Goal: Find specific page/section: Find specific page/section

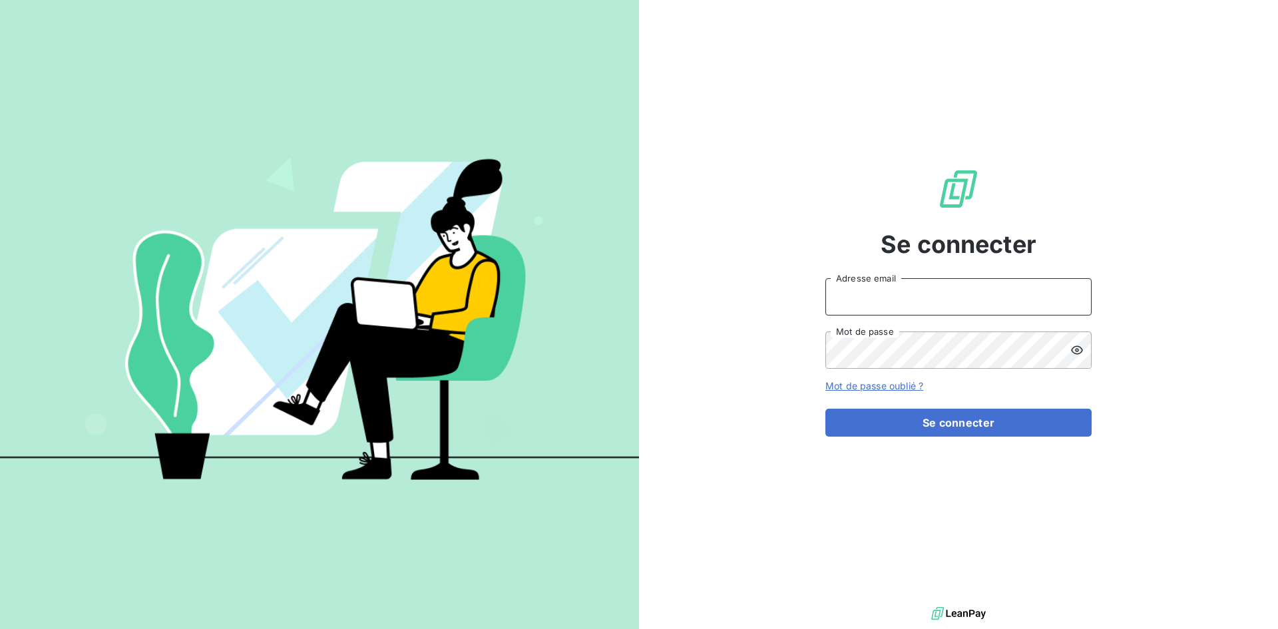
click at [852, 308] on input "Adresse email" at bounding box center [959, 296] width 266 height 37
type input "[EMAIL_ADDRESS][DOMAIN_NAME]"
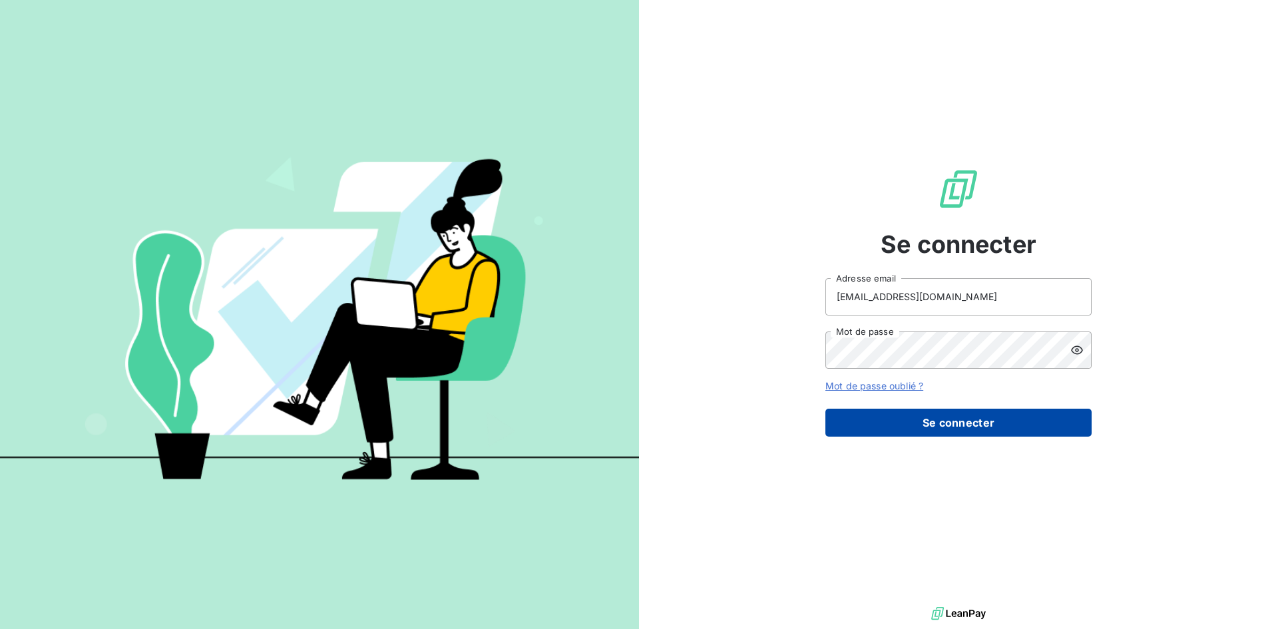
click at [900, 423] on button "Se connecter" at bounding box center [959, 423] width 266 height 28
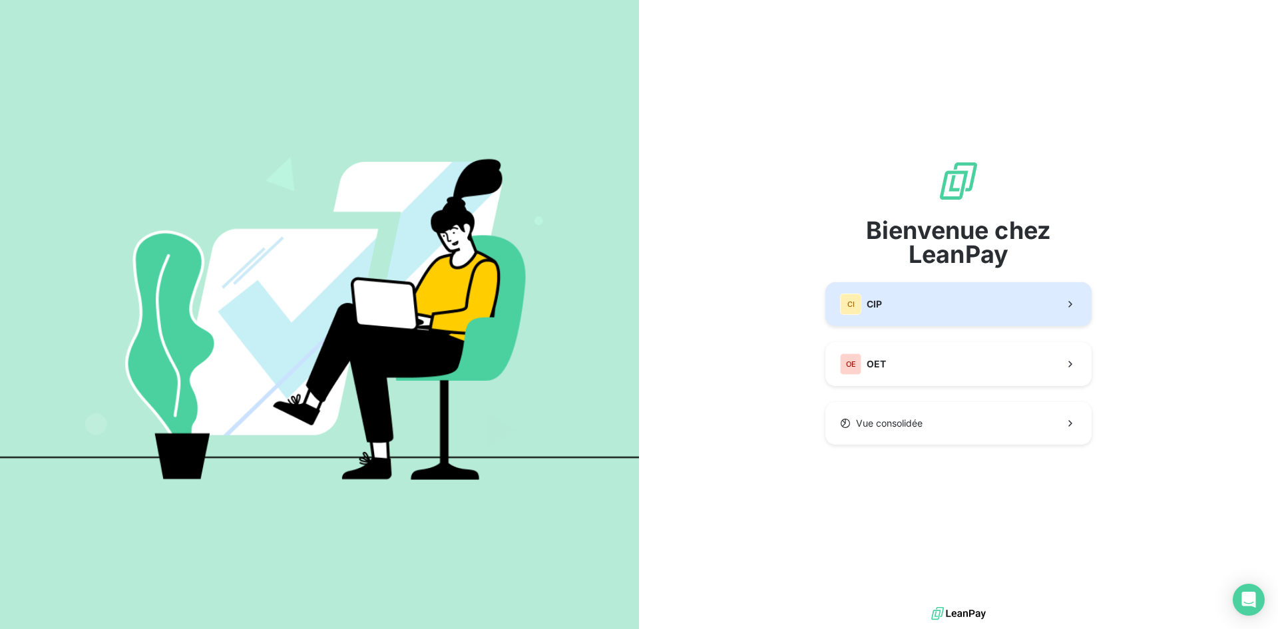
click at [864, 314] on div "CI CIP" at bounding box center [861, 304] width 42 height 21
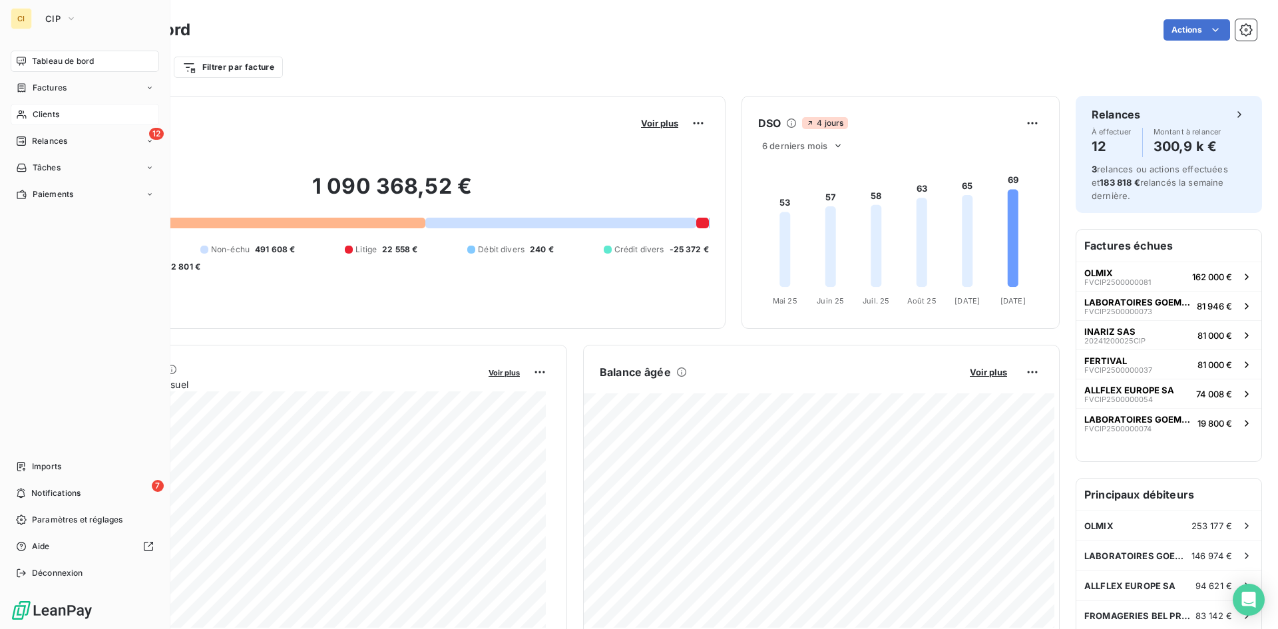
click at [51, 115] on span "Clients" at bounding box center [46, 115] width 27 height 12
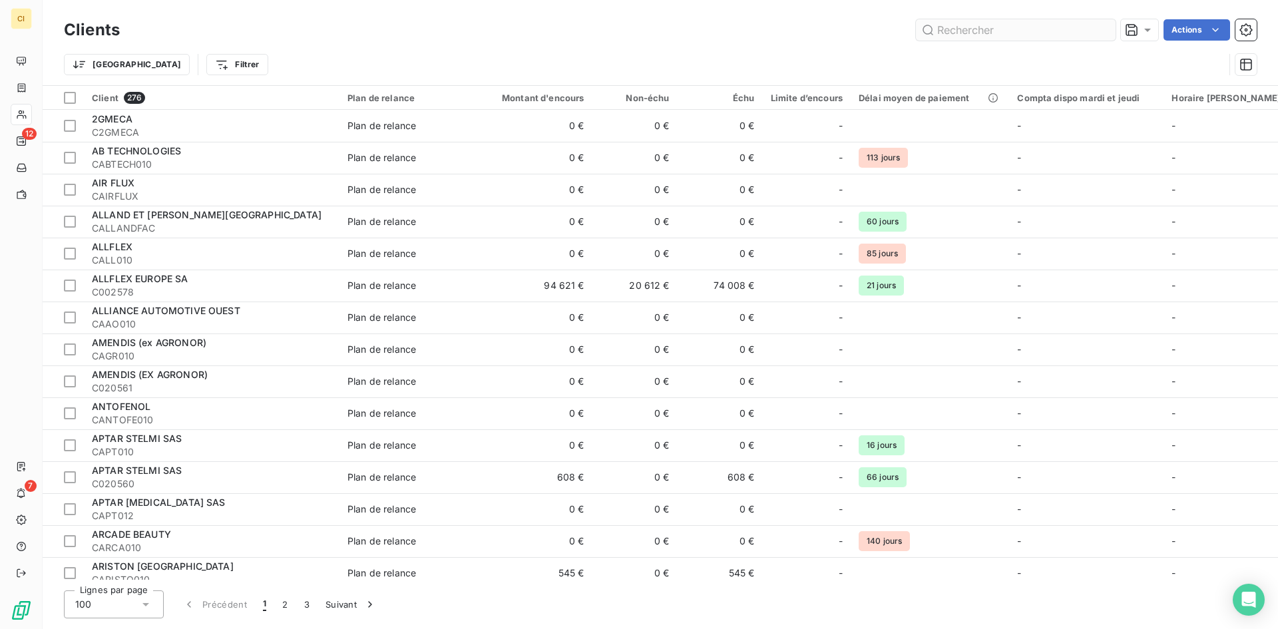
click at [989, 23] on input "text" at bounding box center [1016, 29] width 200 height 21
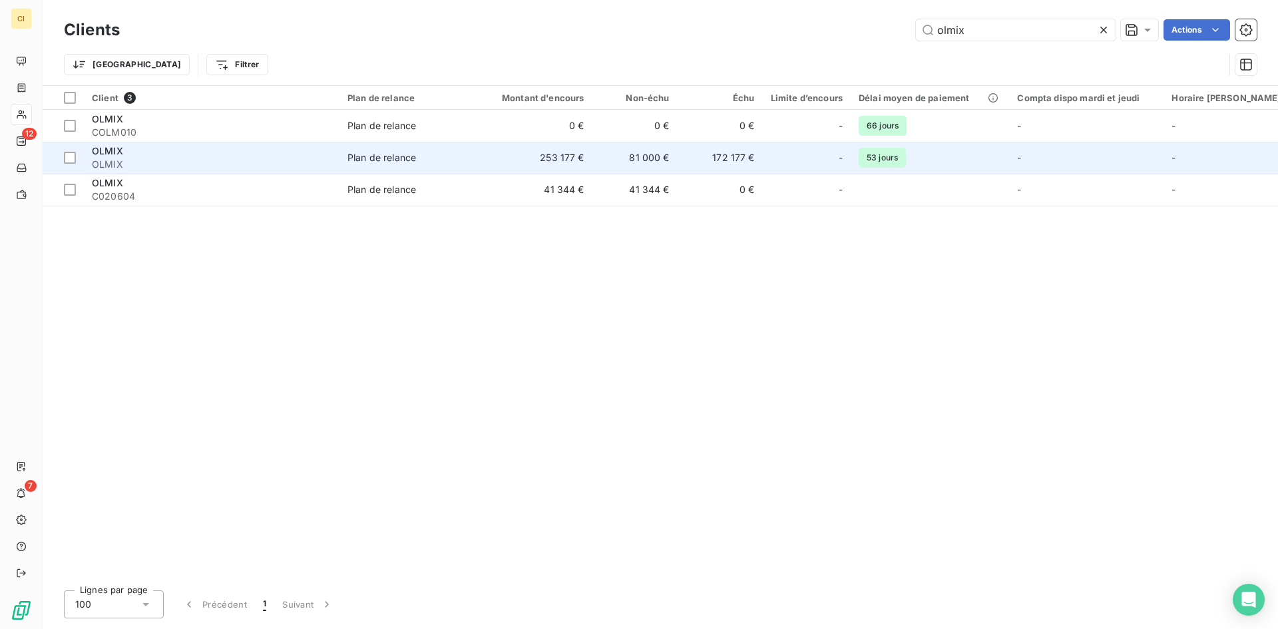
type input "olmix"
click at [115, 152] on span "OLMIX" at bounding box center [107, 150] width 31 height 11
click at [490, 147] on td "253 177 €" at bounding box center [535, 158] width 115 height 32
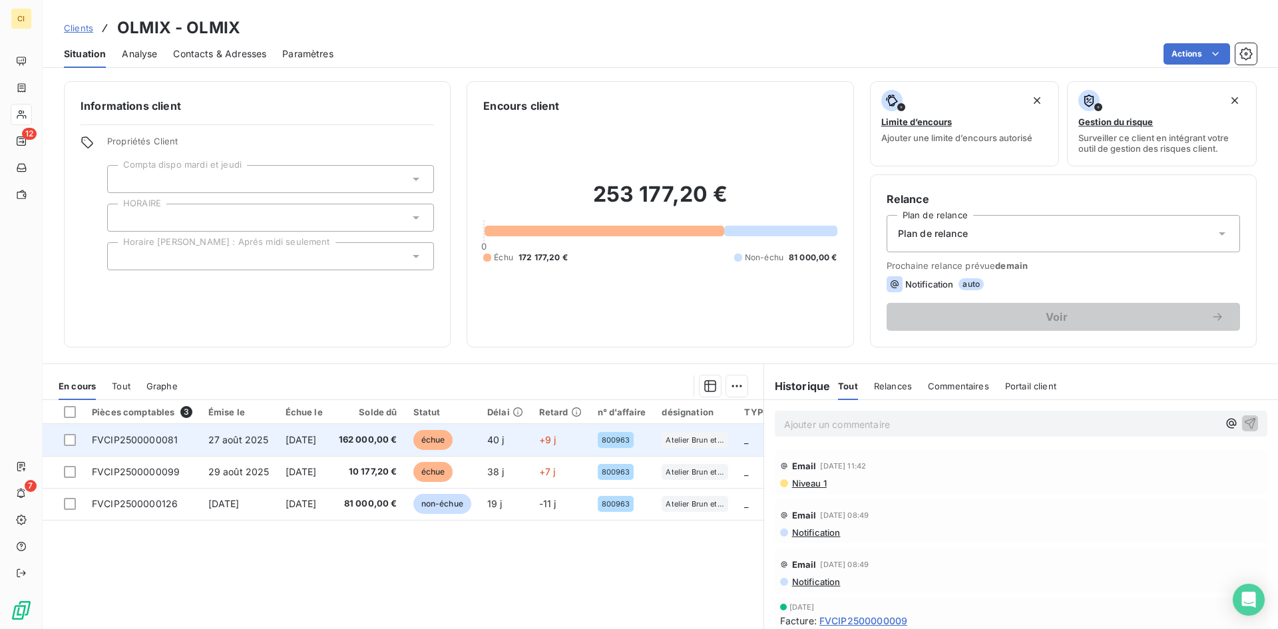
click at [174, 441] on span "FVCIP2500000081" at bounding box center [135, 439] width 86 height 11
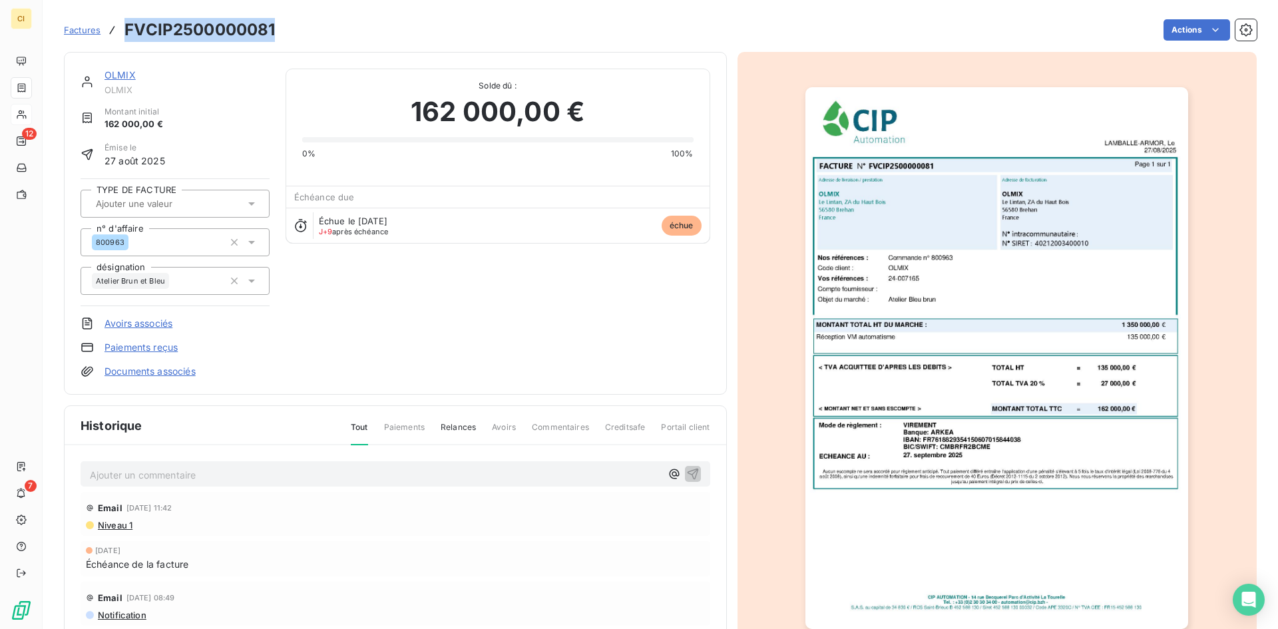
drag, startPoint x: 275, startPoint y: 30, endPoint x: 128, endPoint y: 29, distance: 146.5
click at [128, 29] on div "Factures FVCIP2500000081 Actions" at bounding box center [660, 30] width 1193 height 28
copy h3 "FVCIP2500000081"
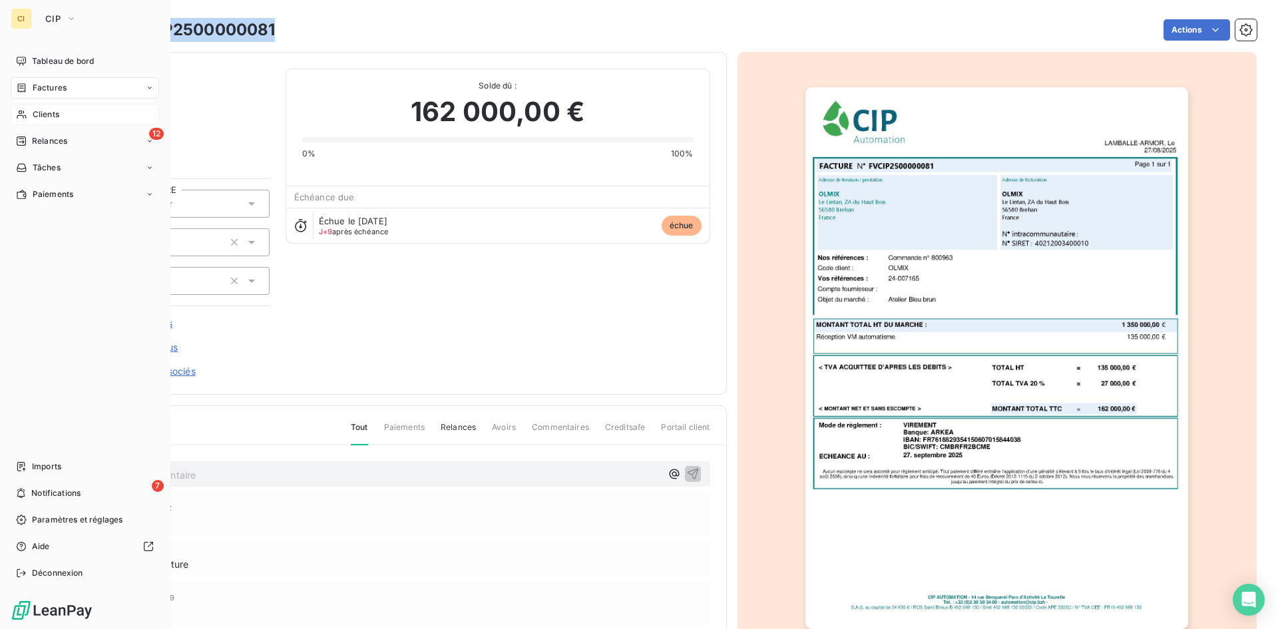
click at [39, 113] on span "Clients" at bounding box center [46, 115] width 27 height 12
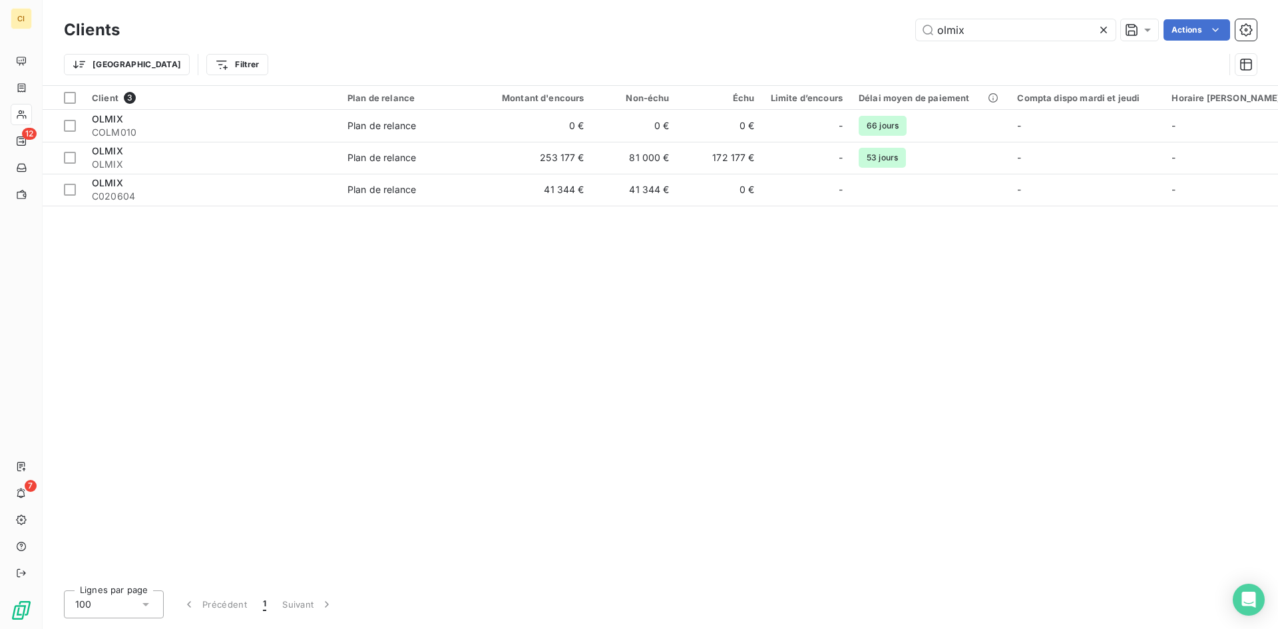
drag, startPoint x: 982, startPoint y: 39, endPoint x: 872, endPoint y: 44, distance: 110.6
click at [872, 44] on div "Clients olmix Actions Trier Filtrer" at bounding box center [660, 50] width 1193 height 69
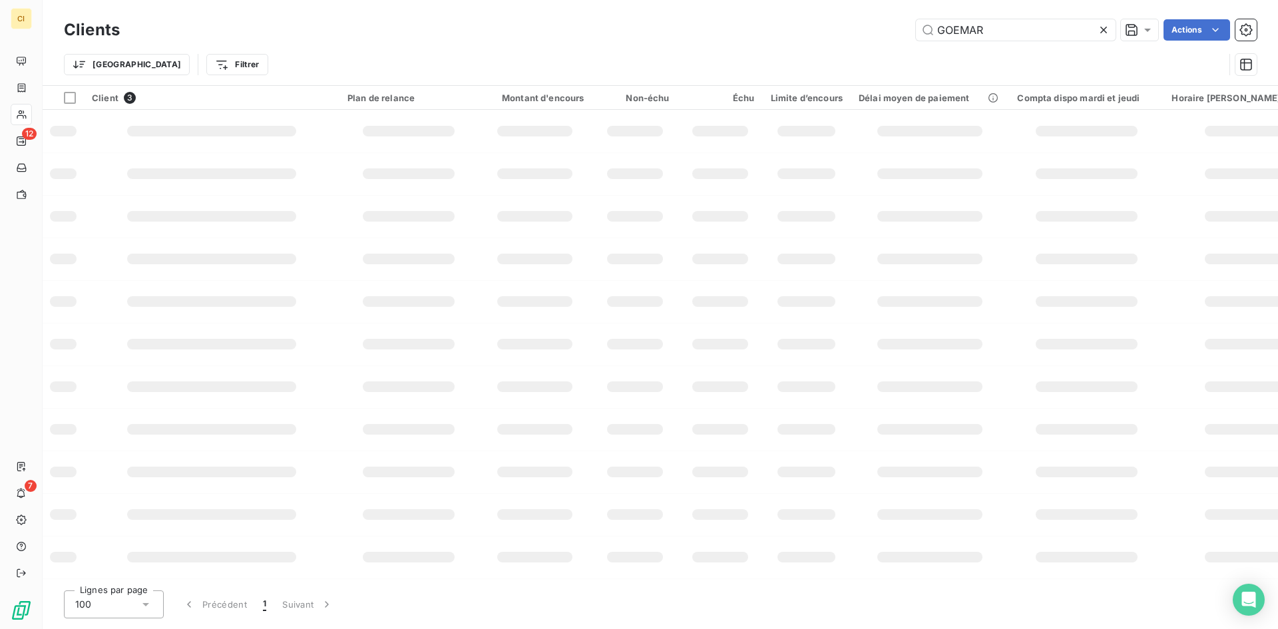
type input "GOEMAR"
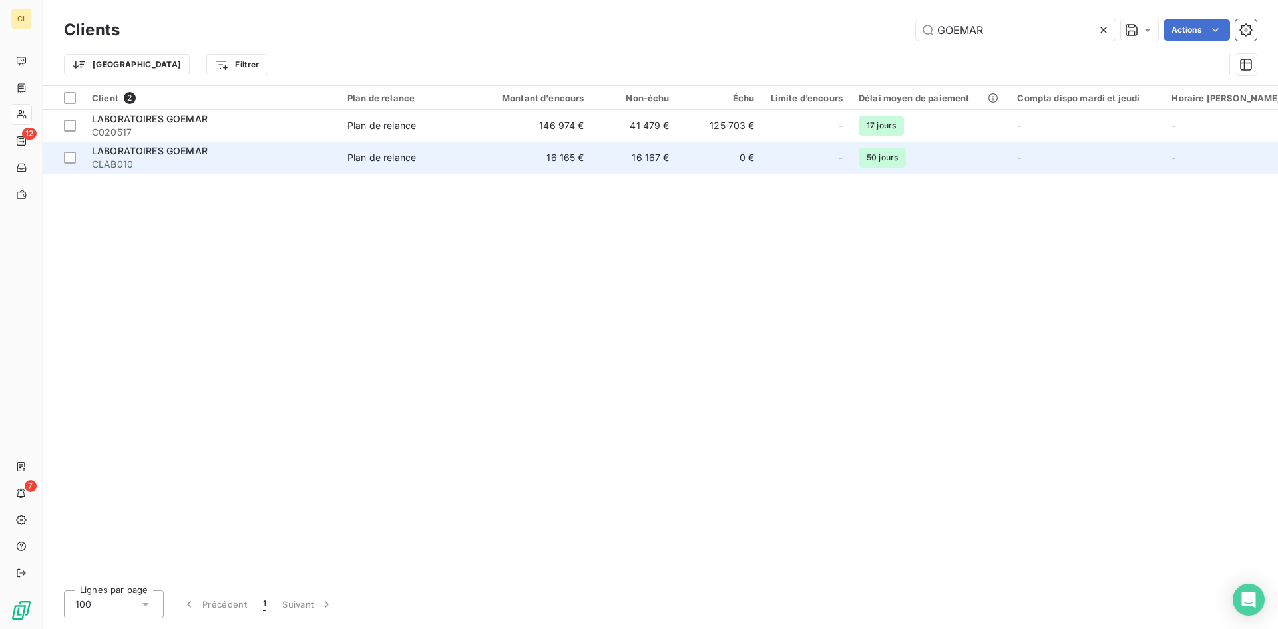
click at [128, 156] on span "LABORATOIRES GOEMAR" at bounding box center [150, 150] width 116 height 11
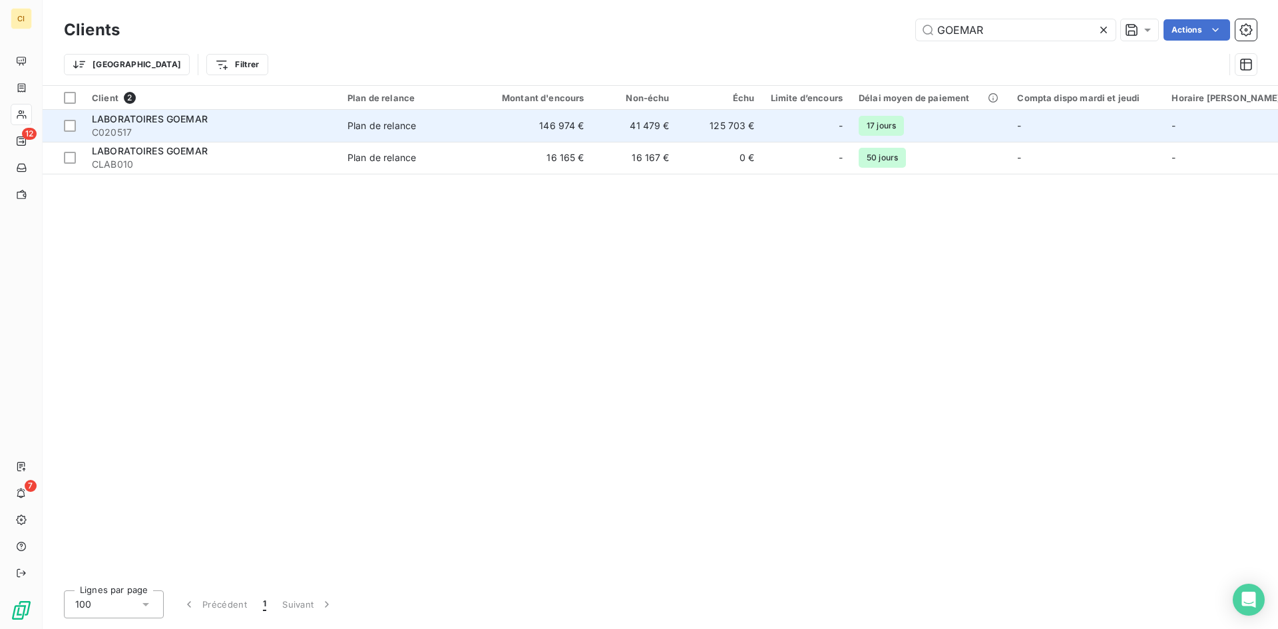
click at [129, 122] on span "LABORATOIRES GOEMAR" at bounding box center [150, 118] width 116 height 11
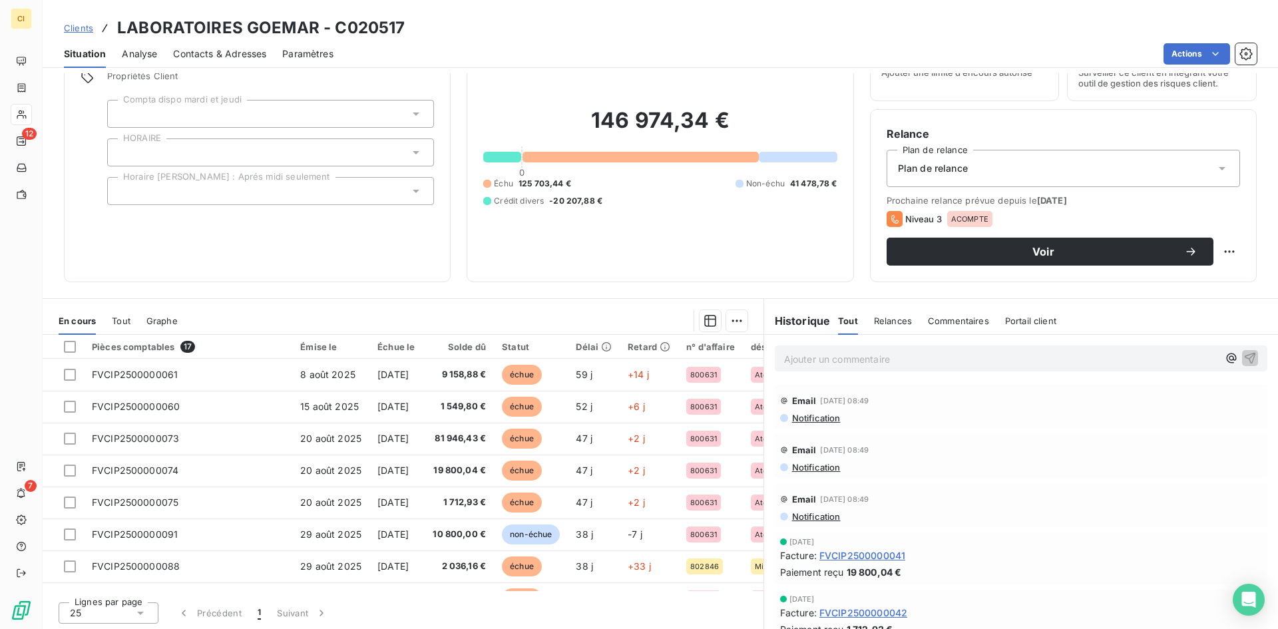
scroll to position [67, 0]
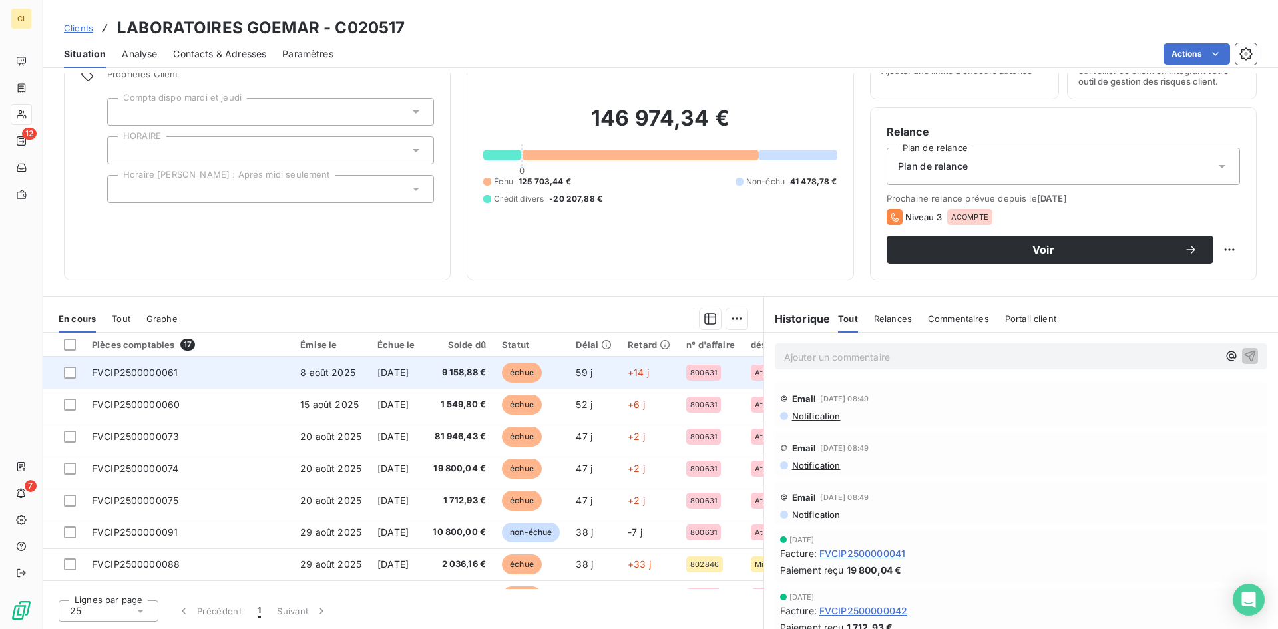
click at [409, 372] on span "[DATE]" at bounding box center [392, 372] width 31 height 11
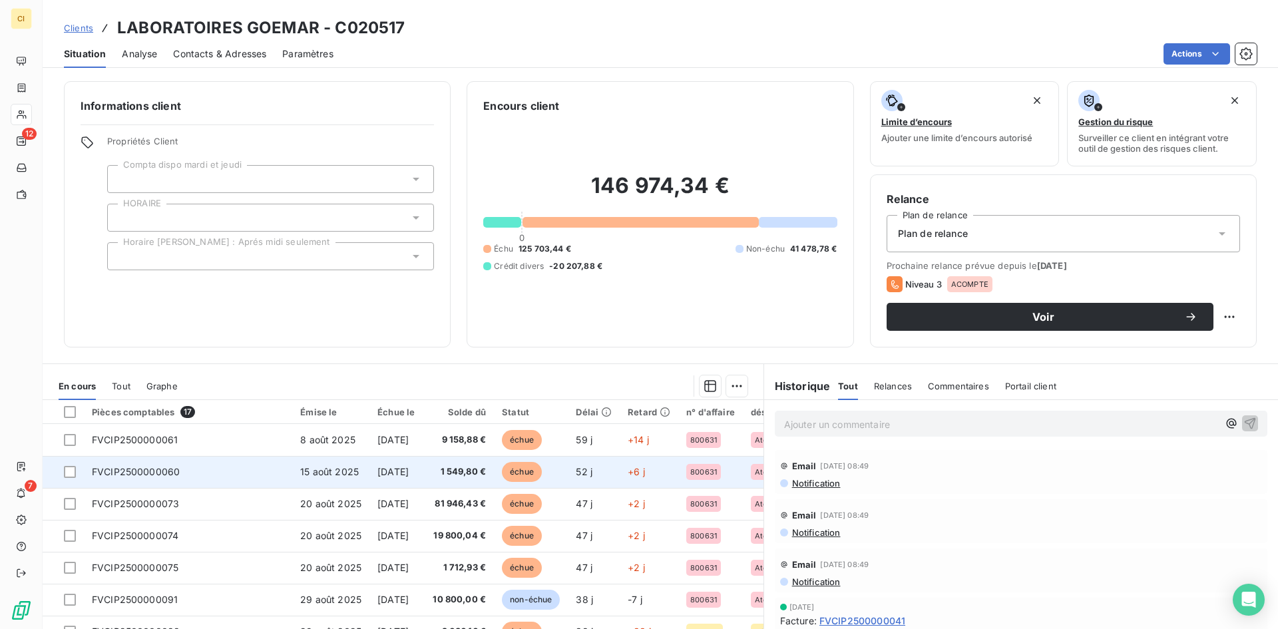
click at [486, 476] on span "1 549,80 €" at bounding box center [458, 471] width 55 height 13
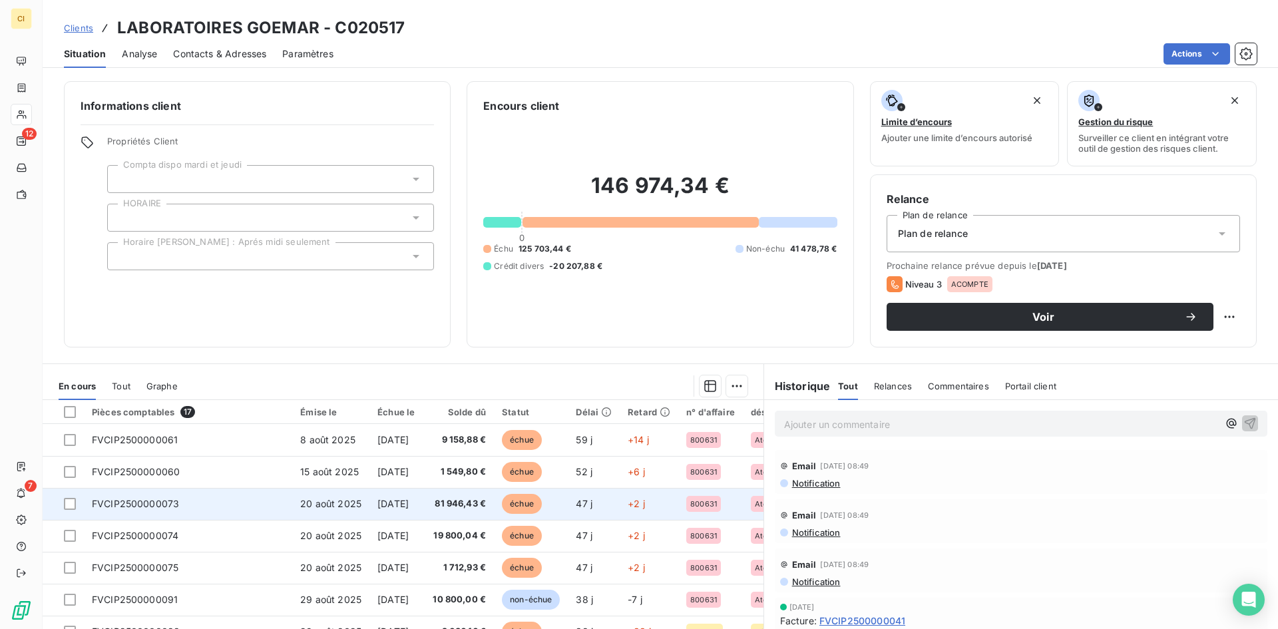
click at [486, 502] on span "81 946,43 €" at bounding box center [458, 503] width 55 height 13
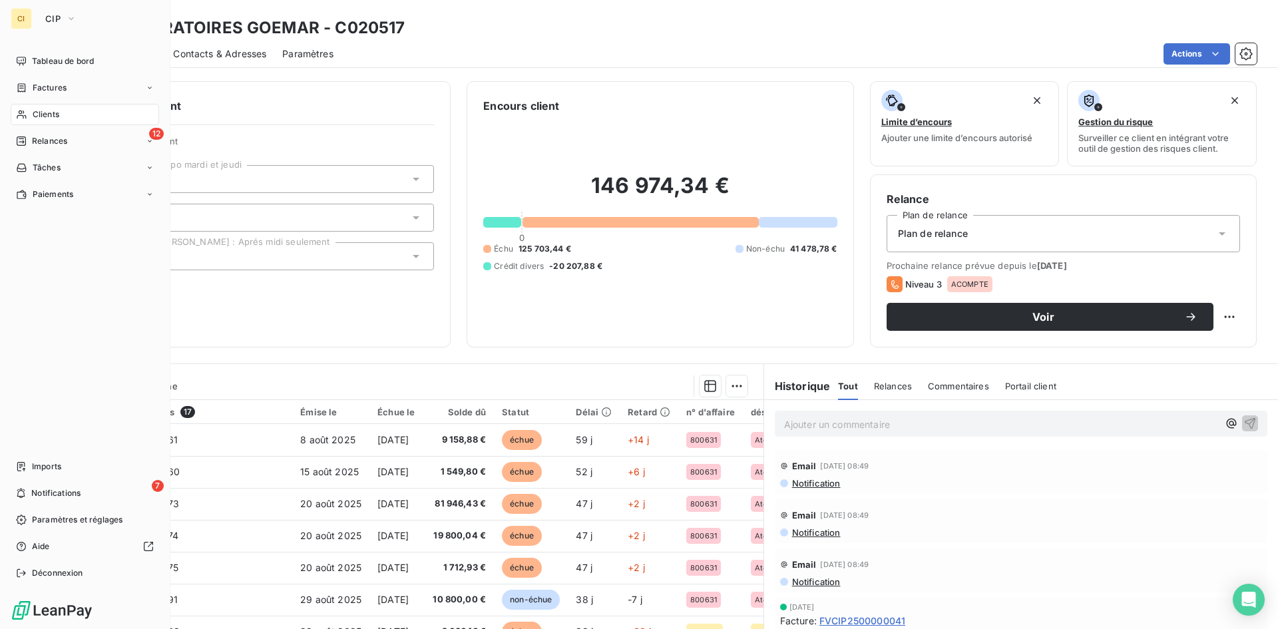
drag, startPoint x: 50, startPoint y: 111, endPoint x: 118, endPoint y: 101, distance: 68.6
click at [51, 111] on span "Clients" at bounding box center [46, 115] width 27 height 12
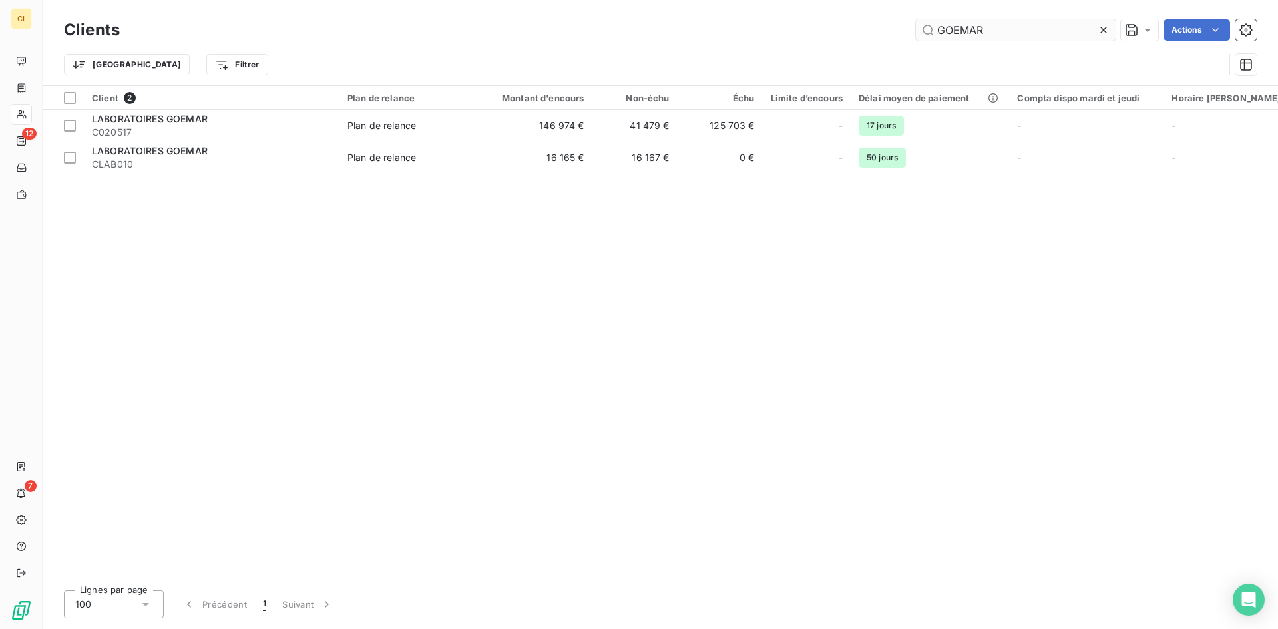
click at [997, 34] on input "GOEMAR" at bounding box center [1016, 29] width 200 height 21
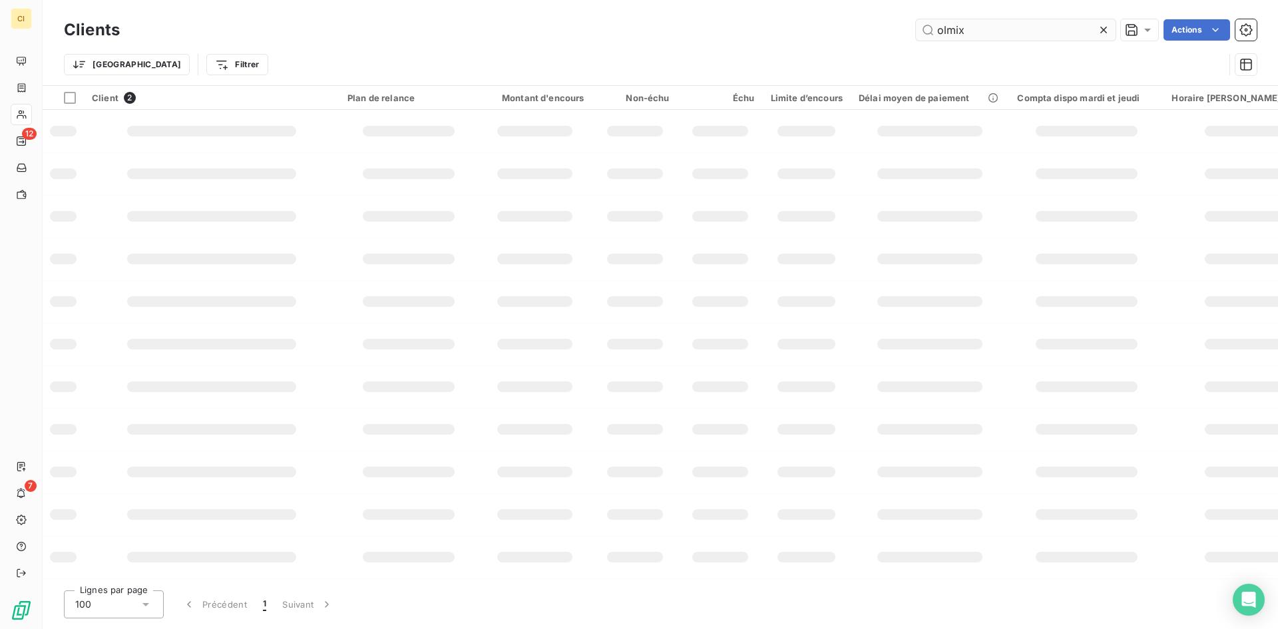
type input "olmix"
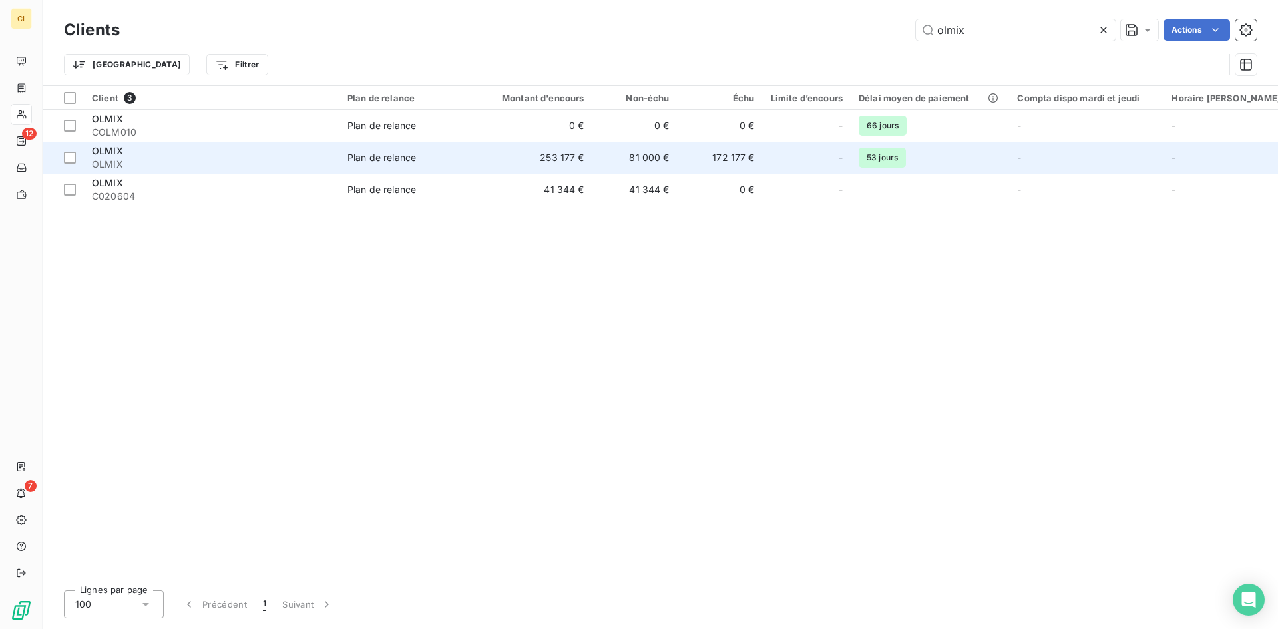
click at [202, 166] on span "OLMIX" at bounding box center [212, 164] width 240 height 13
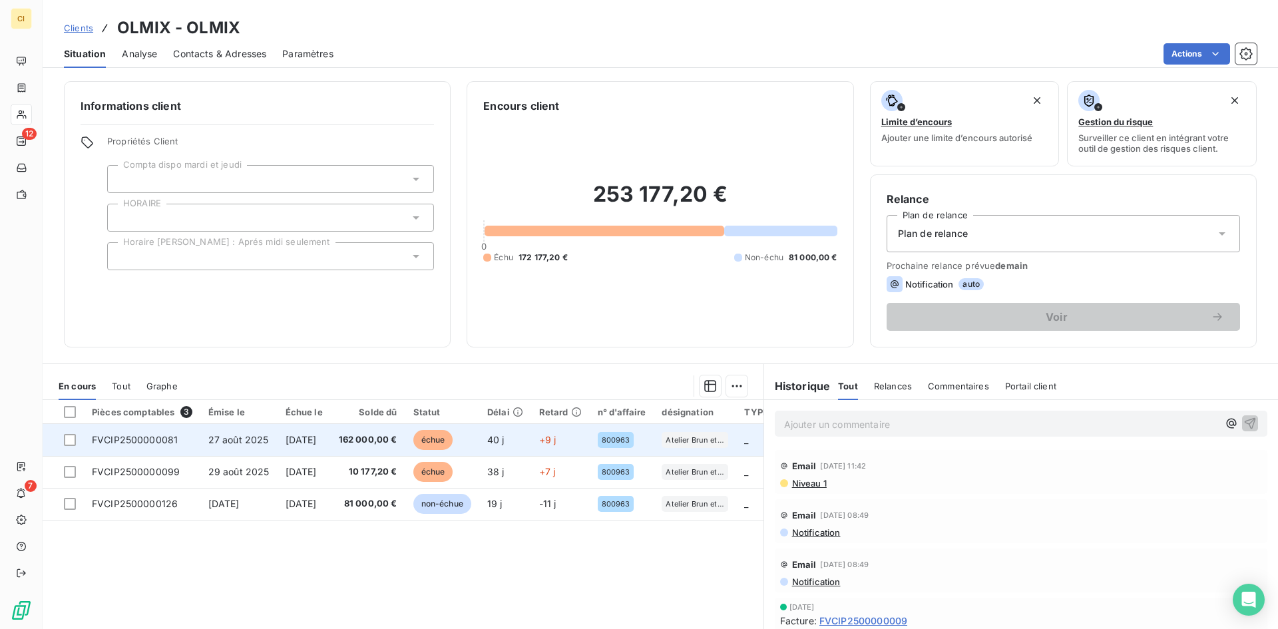
click at [129, 444] on span "FVCIP2500000081" at bounding box center [135, 439] width 86 height 11
